Goal: Transaction & Acquisition: Purchase product/service

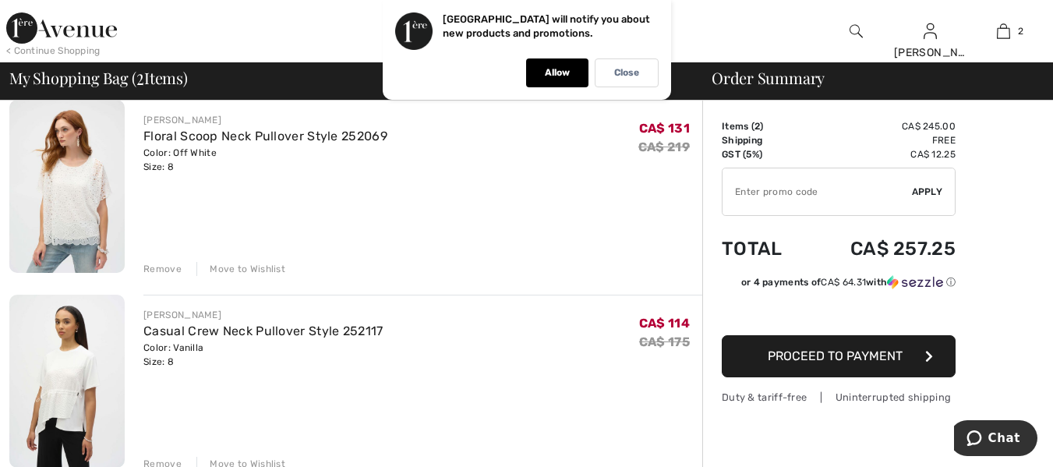
scroll to position [156, 0]
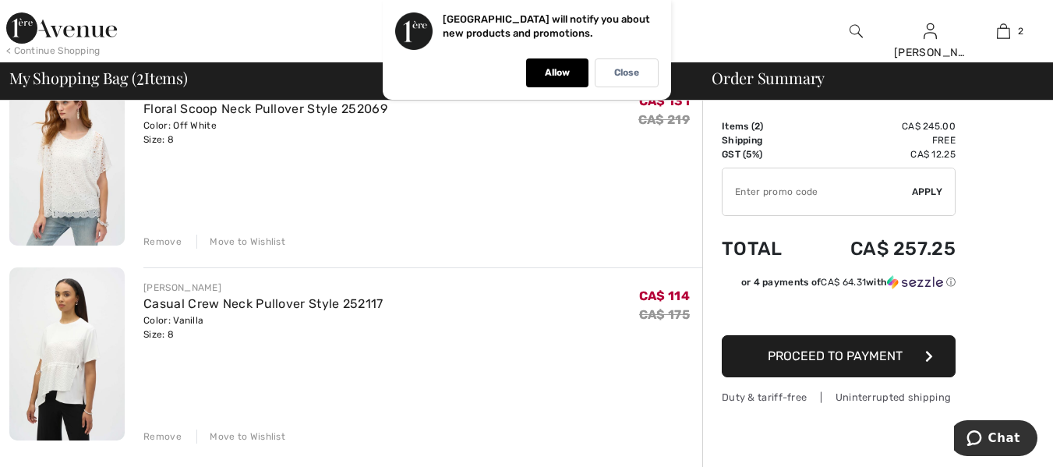
click at [79, 345] on img at bounding box center [66, 353] width 115 height 173
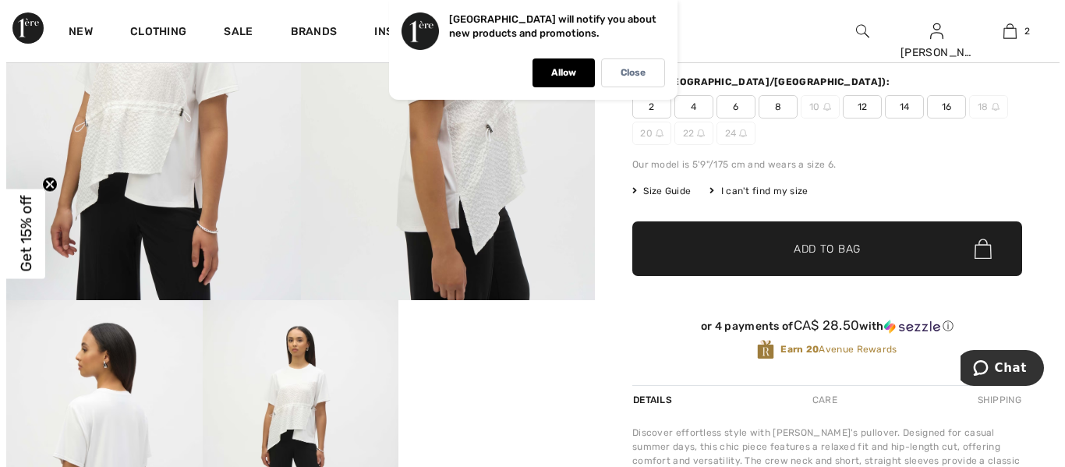
scroll to position [390, 0]
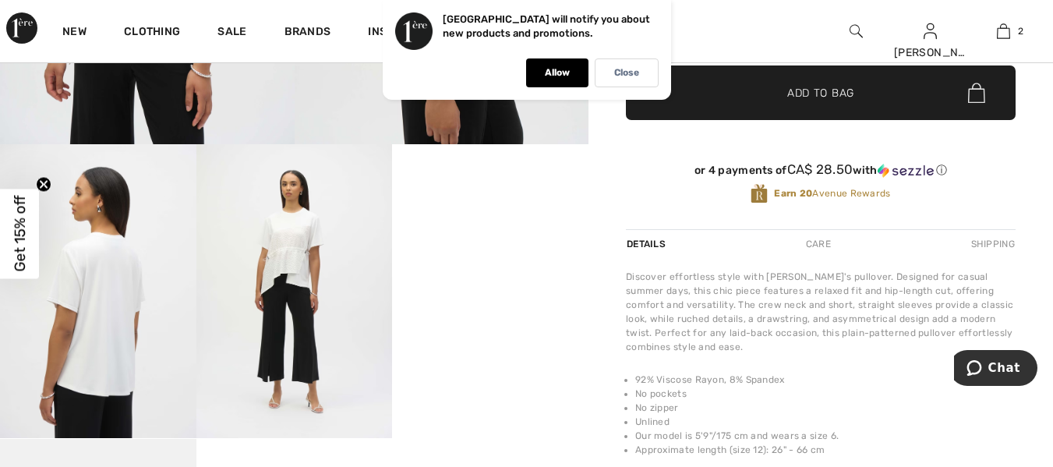
click at [476, 242] on video "Your browser does not support the video tag." at bounding box center [490, 193] width 196 height 98
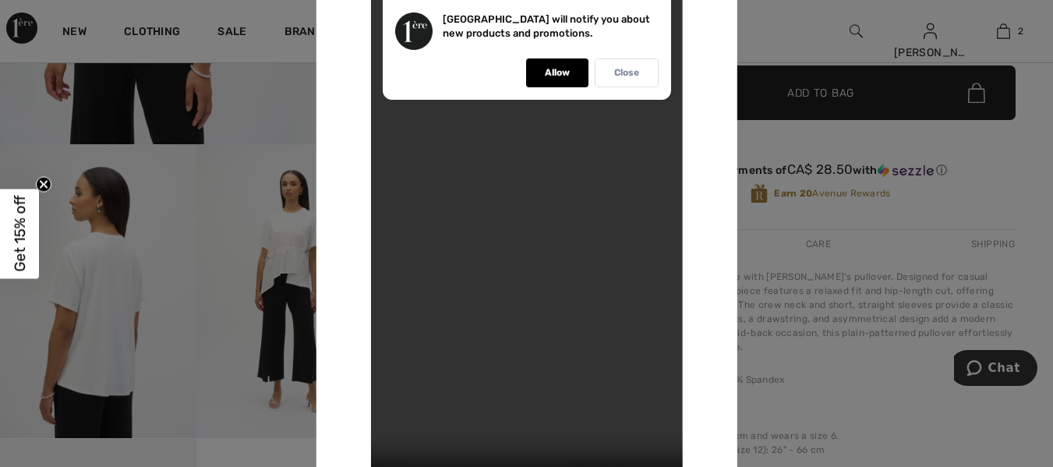
click at [634, 72] on p "Close" at bounding box center [626, 73] width 25 height 12
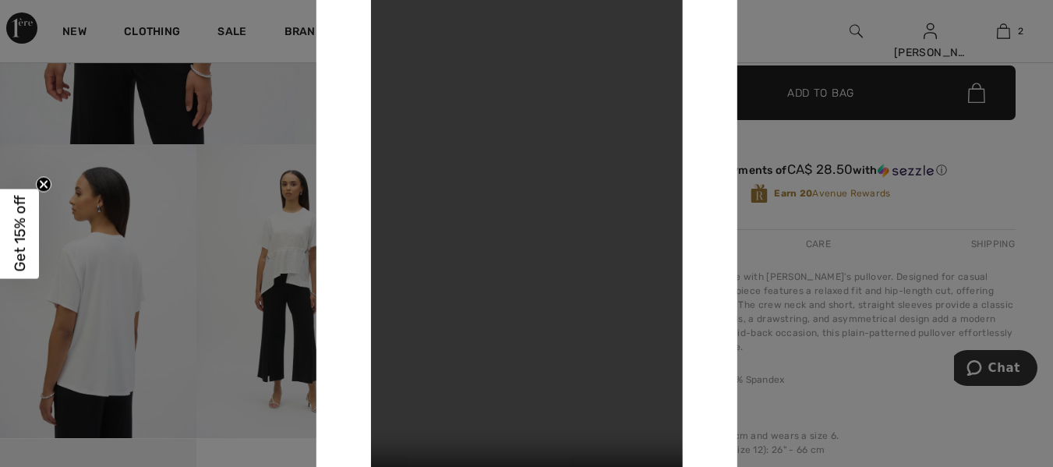
click at [528, 260] on video "Your browser does not support the video tag." at bounding box center [526, 233] width 312 height 554
click at [99, 307] on div at bounding box center [526, 233] width 1053 height 467
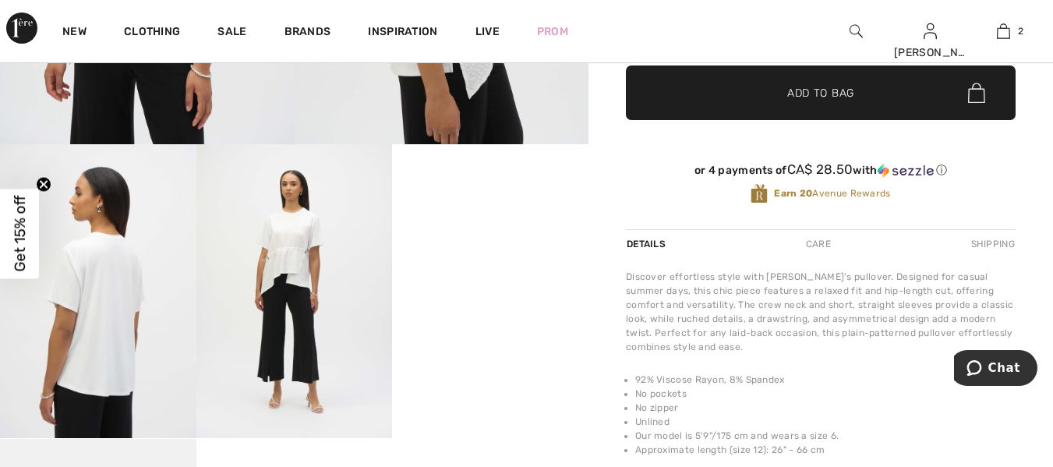
click at [99, 307] on img at bounding box center [98, 291] width 196 height 294
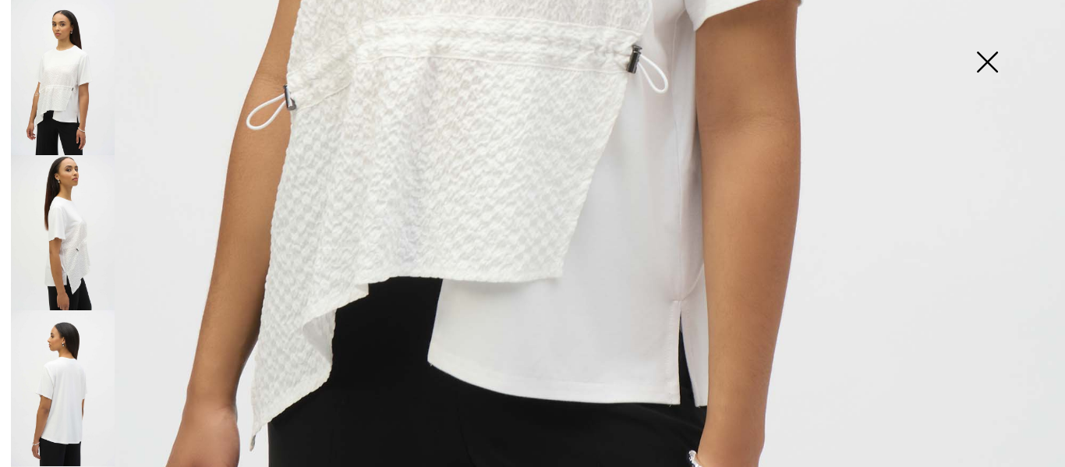
scroll to position [701, 0]
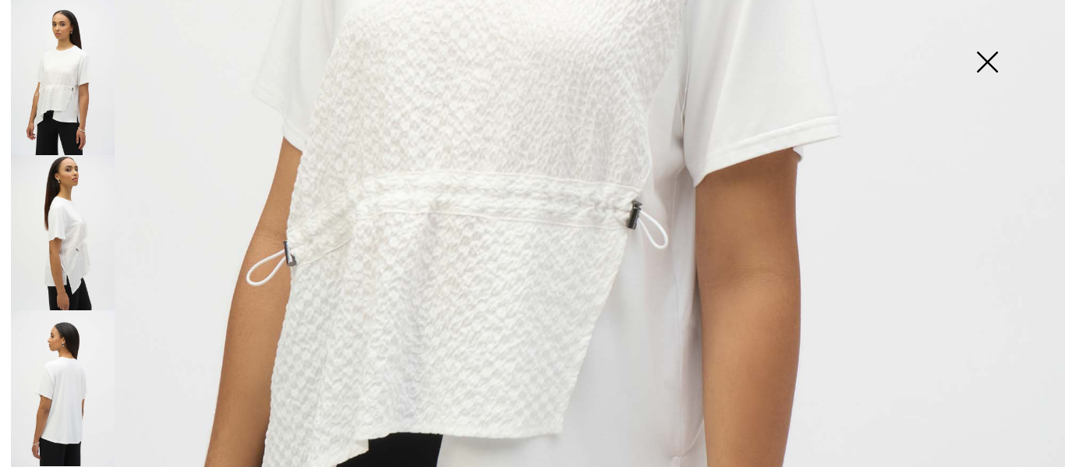
click at [72, 376] on img at bounding box center [63, 387] width 104 height 155
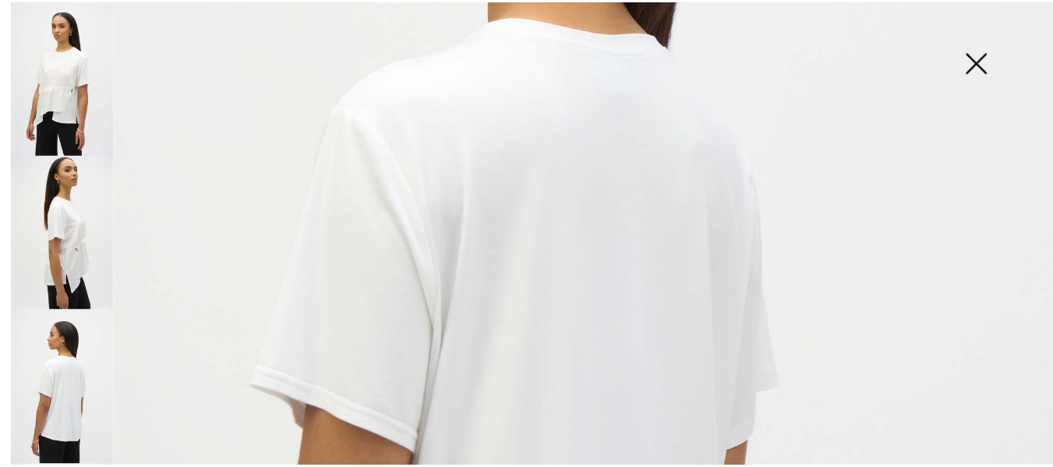
scroll to position [390, 0]
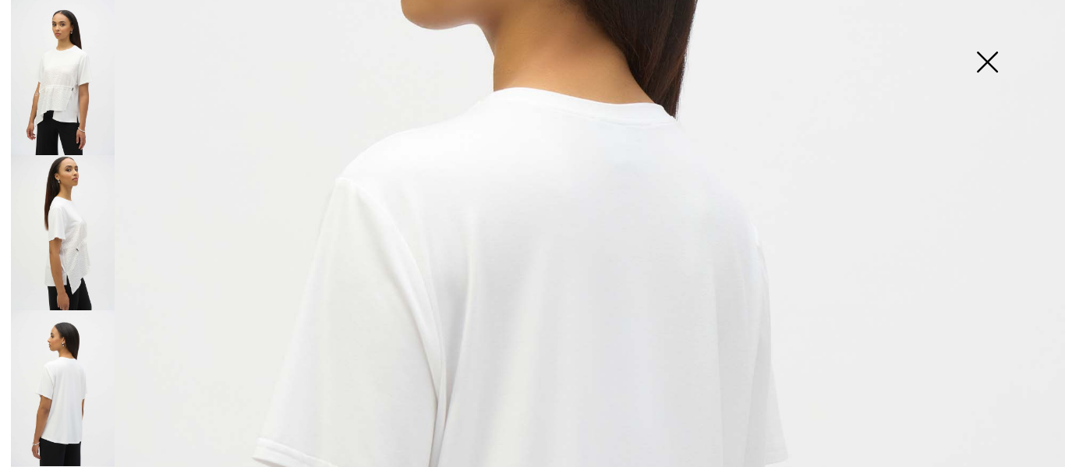
click at [991, 62] on img at bounding box center [987, 63] width 78 height 80
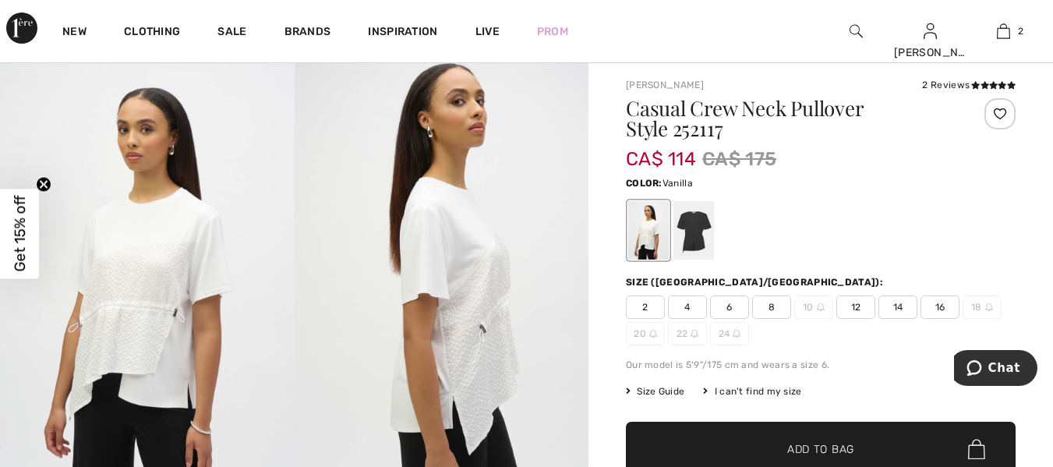
scroll to position [0, 0]
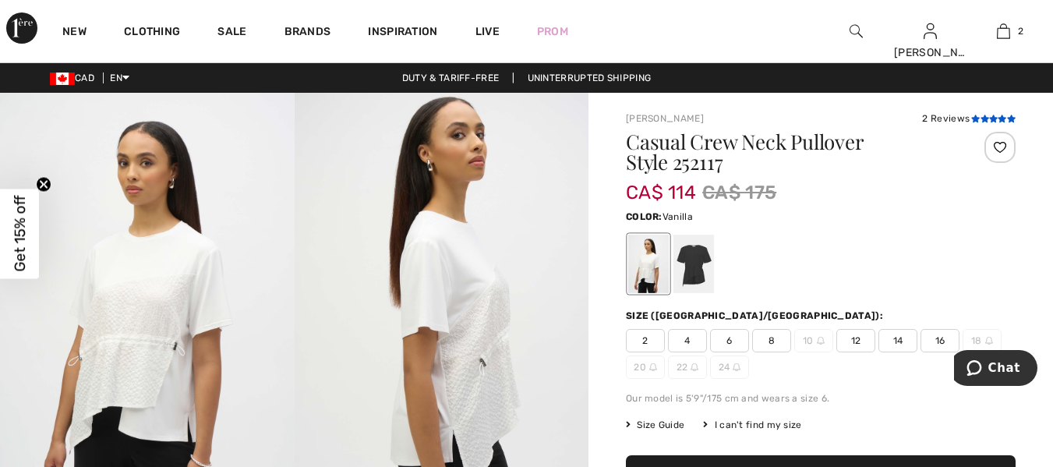
click at [990, 115] on icon at bounding box center [993, 119] width 9 height 8
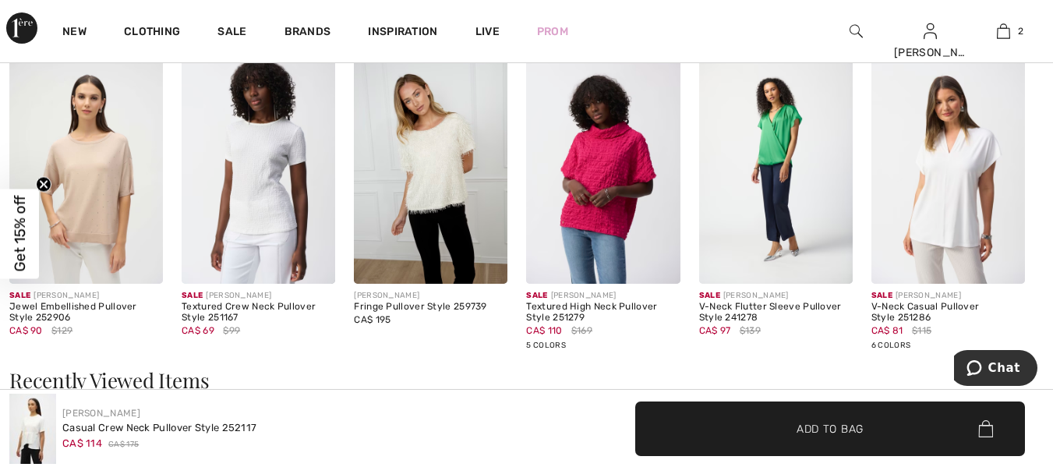
scroll to position [1457, 0]
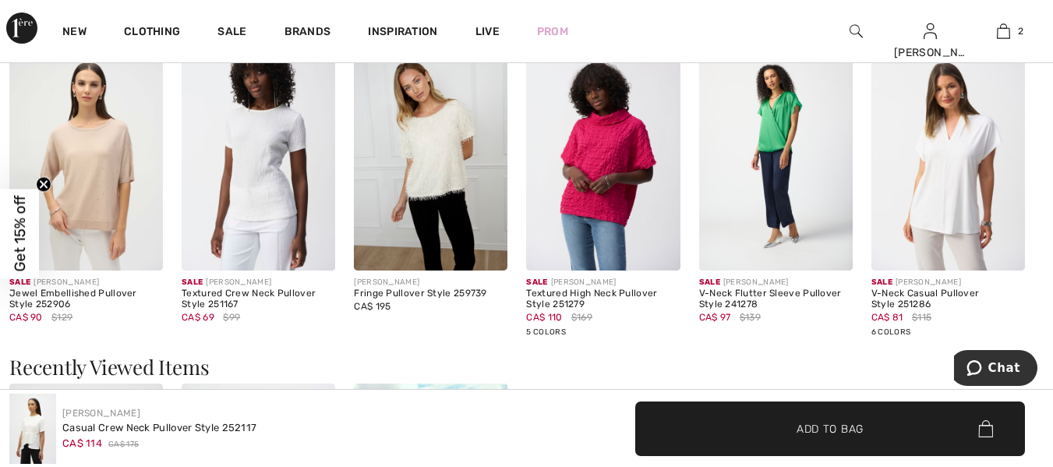
click at [948, 201] on img at bounding box center [948, 156] width 154 height 231
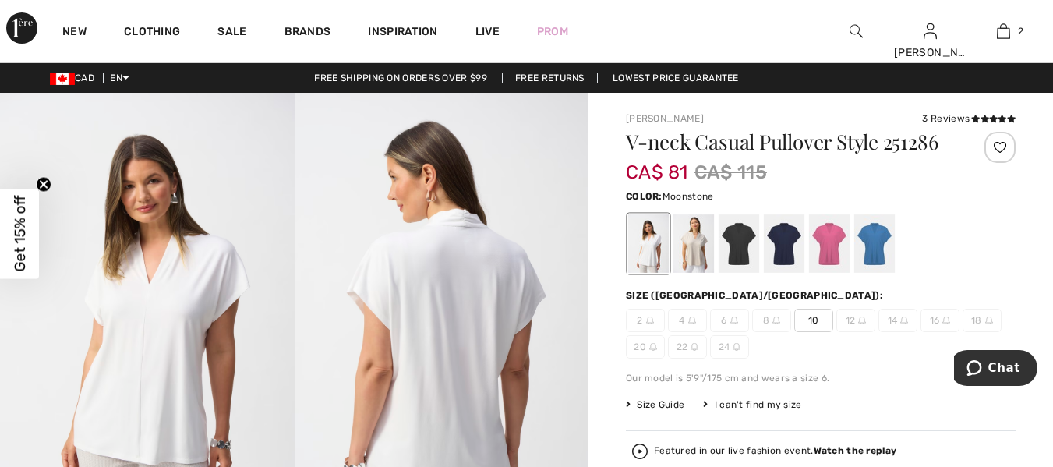
click at [676, 238] on div at bounding box center [693, 243] width 41 height 58
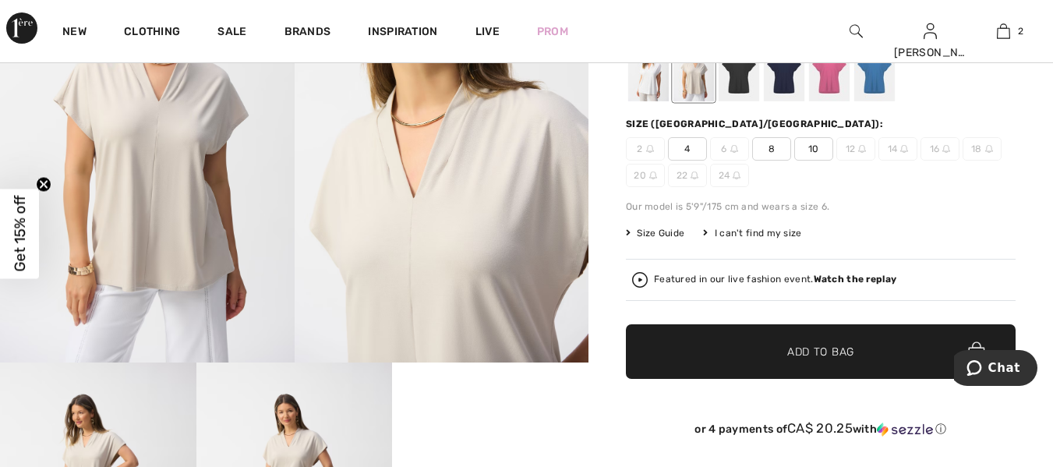
scroll to position [78, 0]
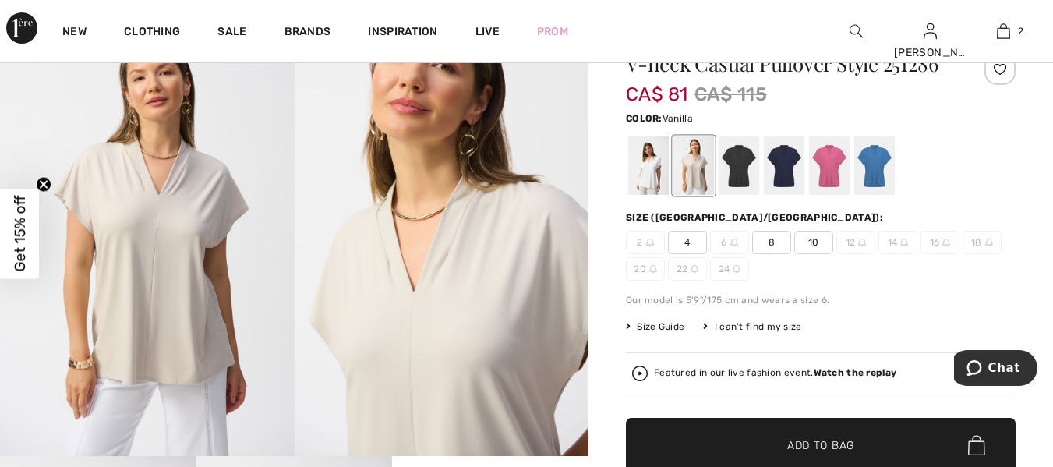
click at [638, 167] on div at bounding box center [648, 165] width 41 height 58
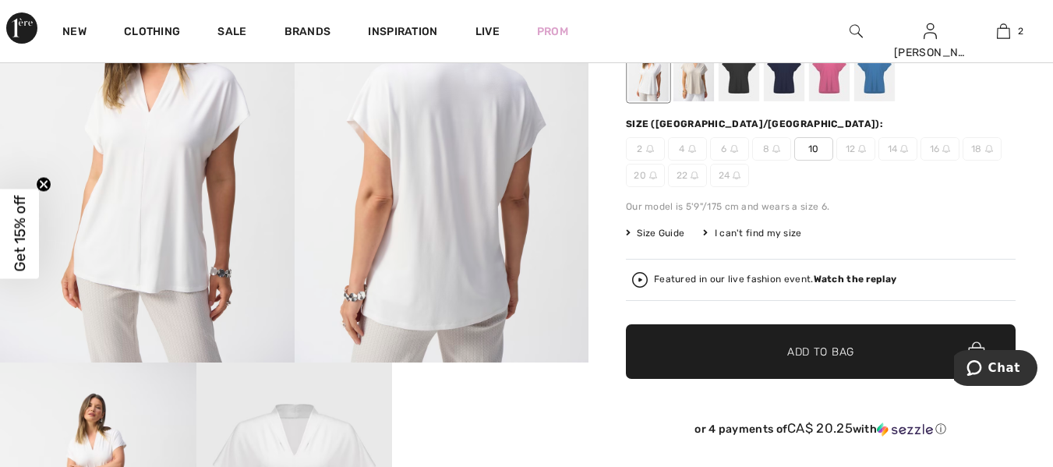
scroll to position [156, 0]
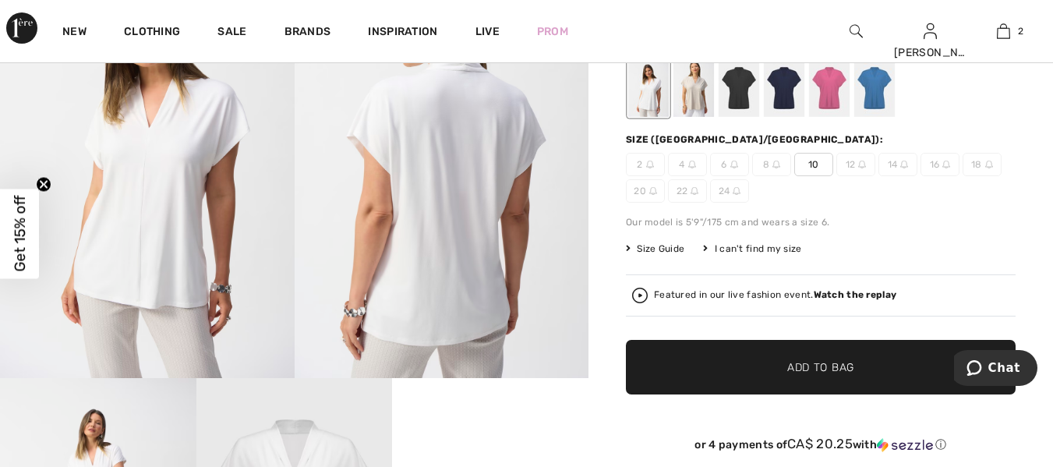
click at [877, 87] on div at bounding box center [874, 87] width 41 height 58
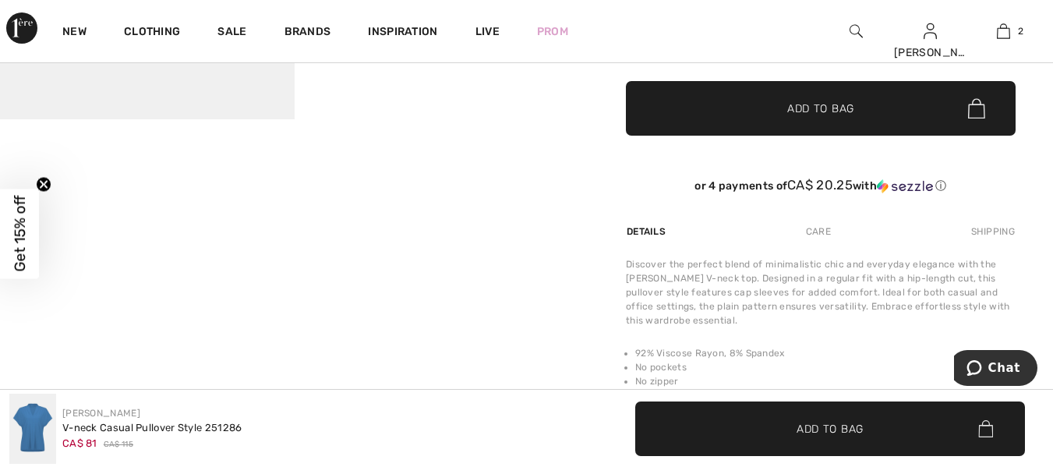
scroll to position [78, 0]
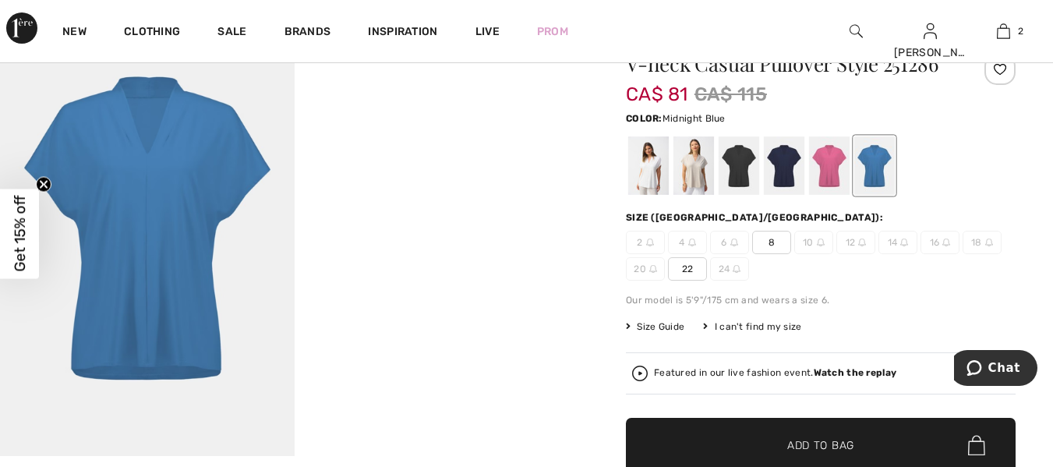
click at [779, 161] on div at bounding box center [784, 165] width 41 height 58
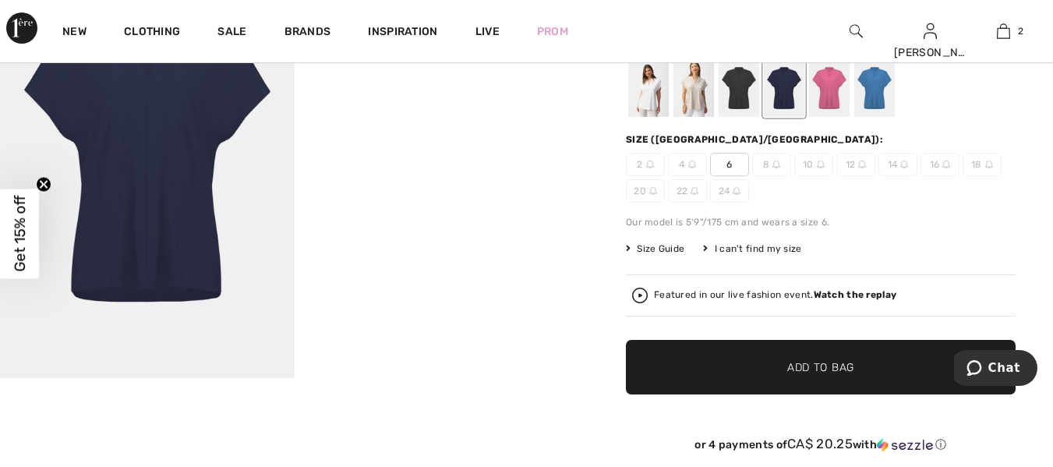
scroll to position [0, 0]
